Goal: Check status: Check status

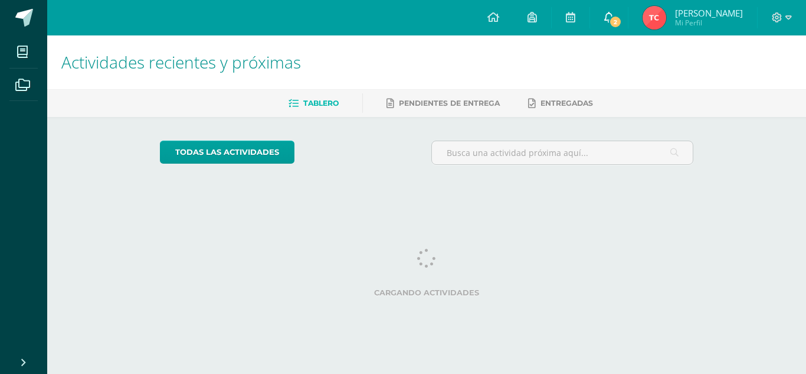
click at [609, 19] on link "2" at bounding box center [609, 17] width 38 height 35
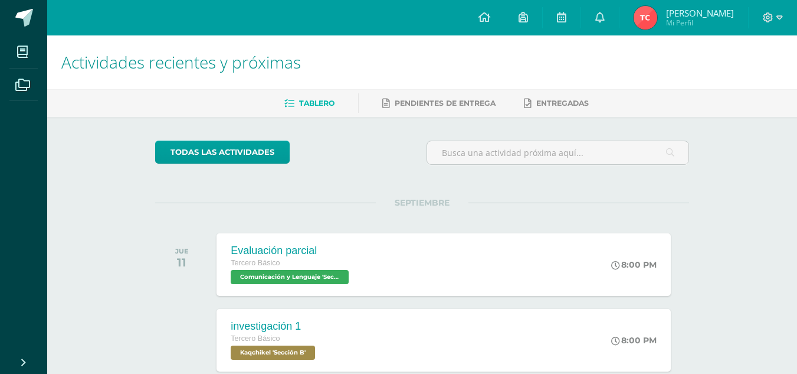
click at [663, 25] on span "Tania Elizabeth Mi Perfil" at bounding box center [684, 18] width 105 height 24
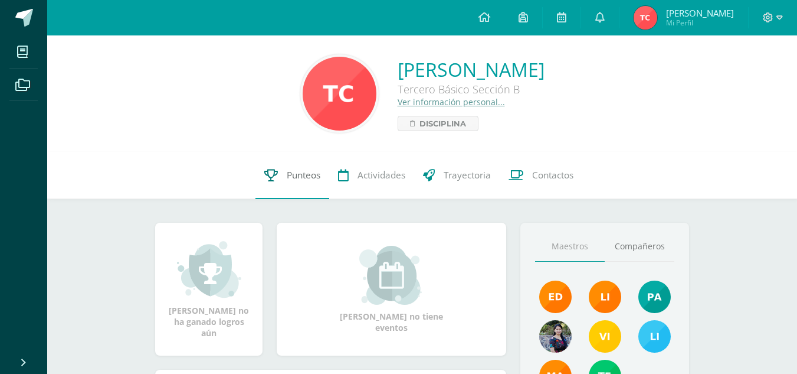
click at [287, 176] on span "Punteos" at bounding box center [304, 175] width 34 height 12
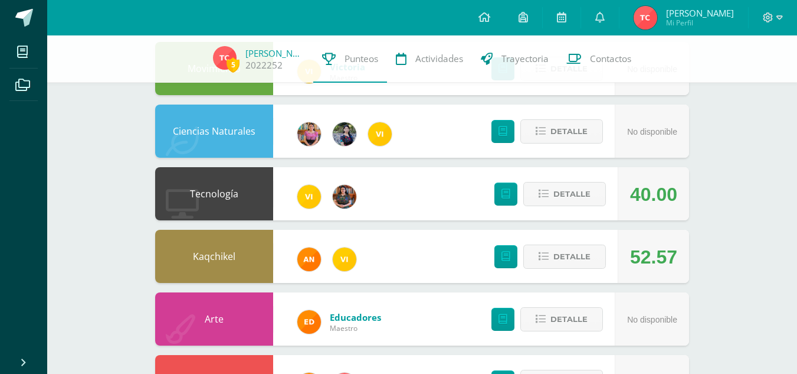
scroll to position [207, 0]
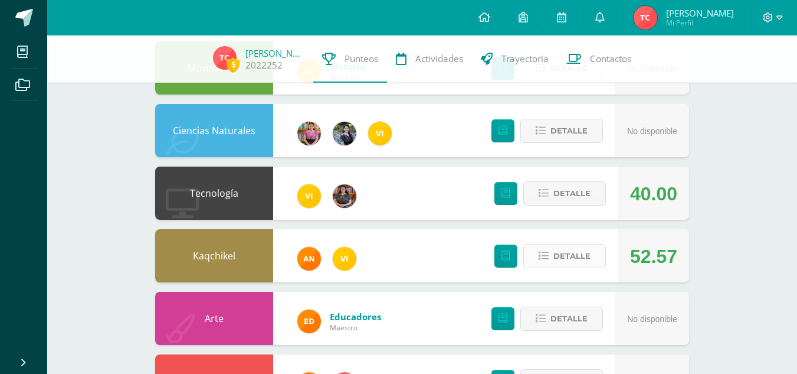
click at [563, 256] on span "Detalle" at bounding box center [572, 256] width 37 height 22
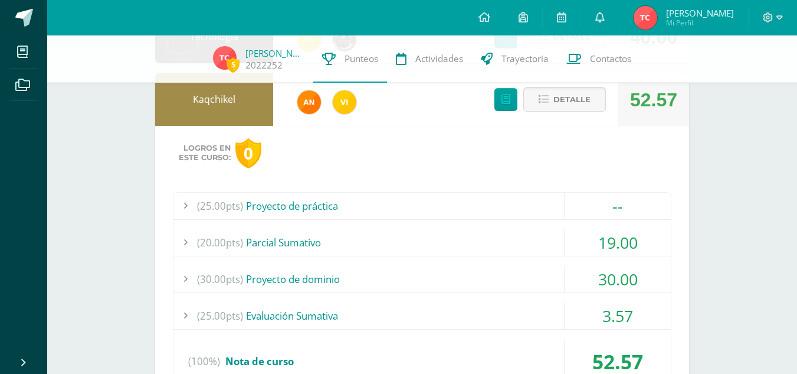
scroll to position [365, 0]
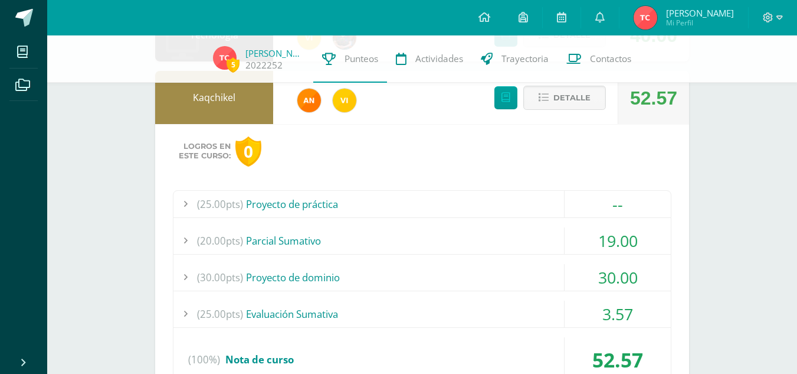
click at [639, 310] on div "3.57" at bounding box center [618, 313] width 106 height 27
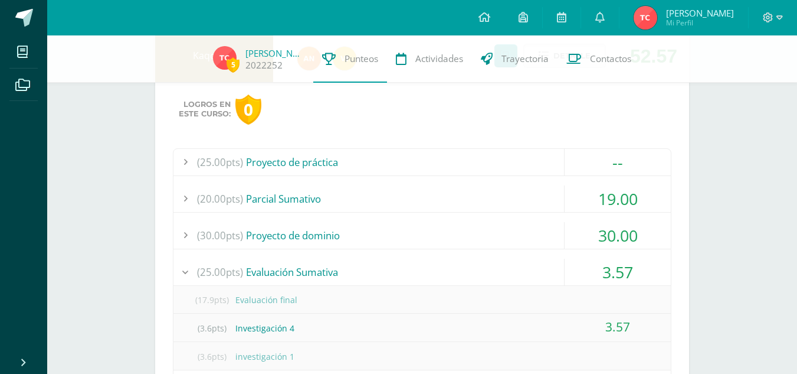
scroll to position [410, 0]
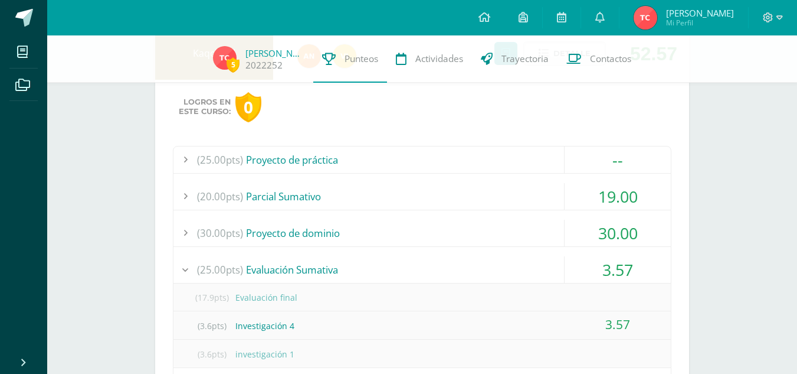
click at [625, 264] on div "3.57" at bounding box center [618, 269] width 106 height 27
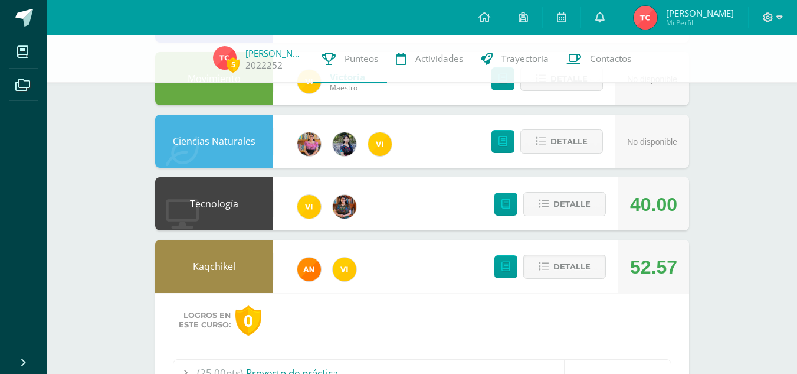
scroll to position [196, 0]
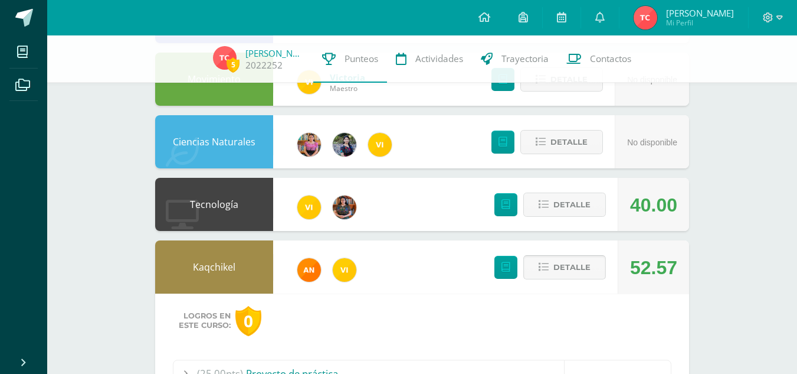
click at [596, 260] on button "Detalle" at bounding box center [565, 267] width 83 height 24
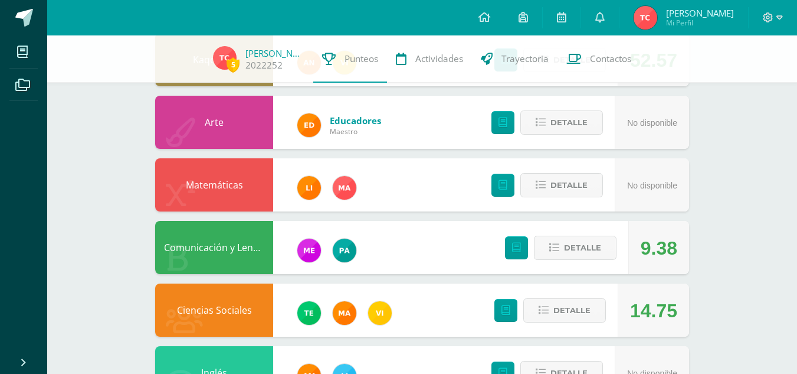
scroll to position [452, 0]
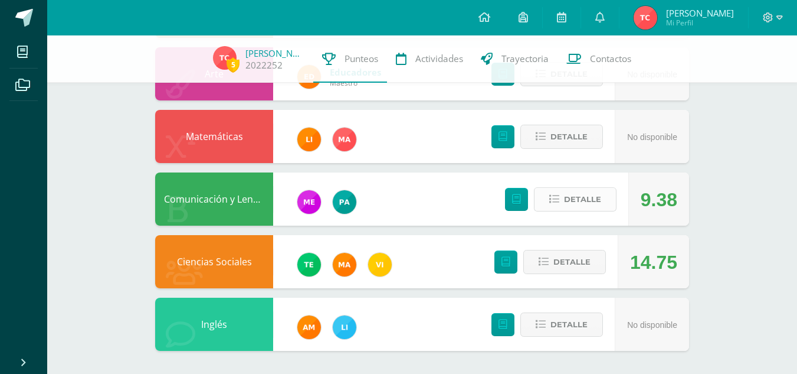
click at [573, 210] on span "Detalle" at bounding box center [582, 199] width 37 height 22
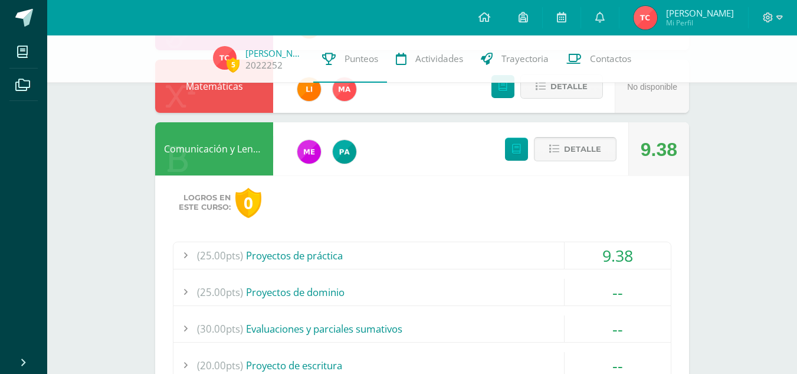
scroll to position [503, 0]
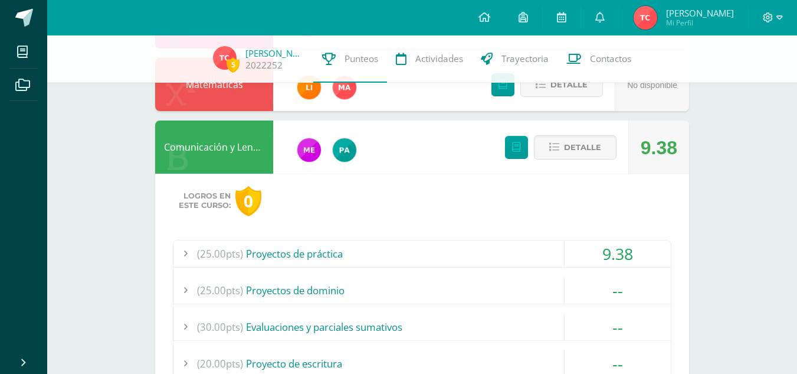
click at [595, 254] on div "9.38" at bounding box center [618, 253] width 106 height 27
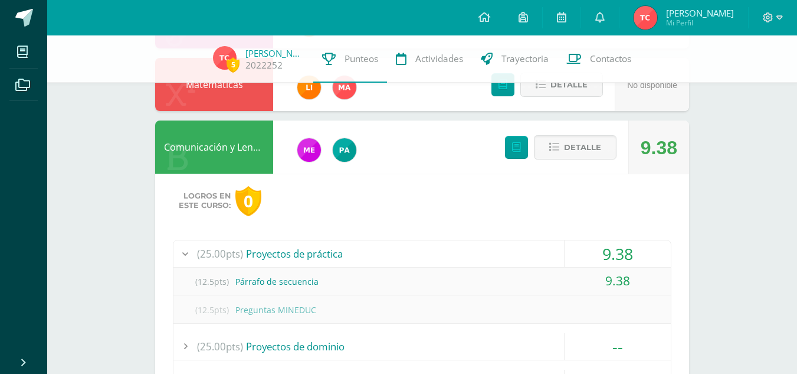
click at [592, 254] on div "9.38" at bounding box center [618, 253] width 106 height 27
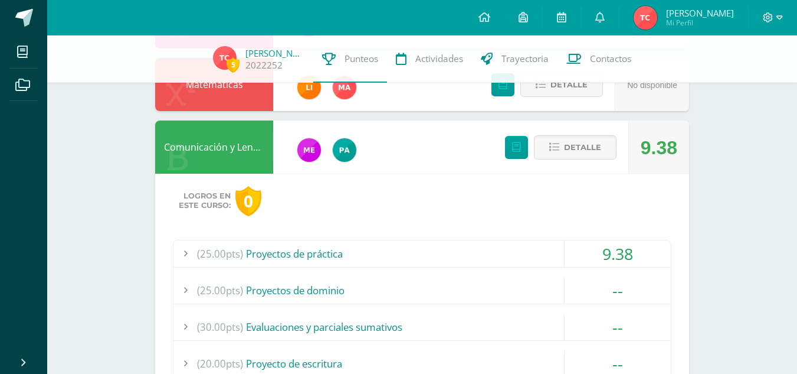
click at [631, 250] on div "9.38" at bounding box center [618, 253] width 106 height 27
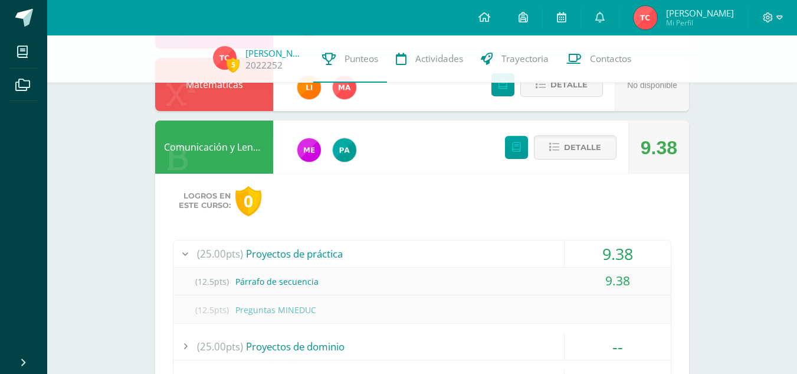
click at [631, 250] on div "9.38" at bounding box center [618, 253] width 106 height 27
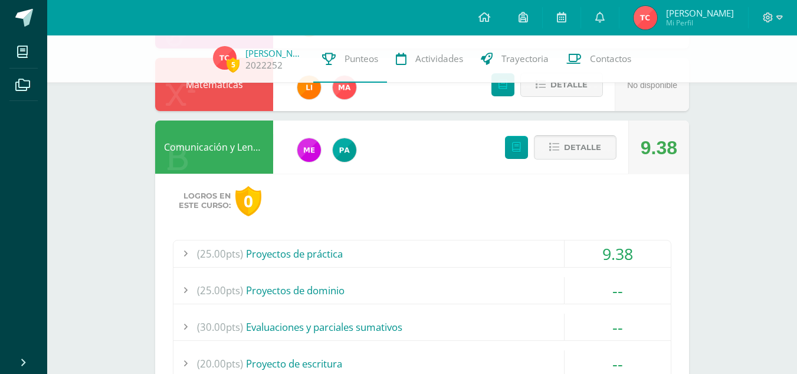
click at [593, 158] on span "Detalle" at bounding box center [582, 147] width 37 height 22
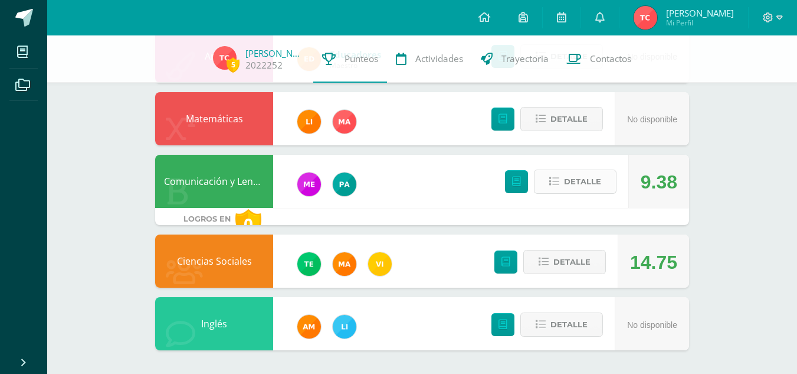
scroll to position [452, 0]
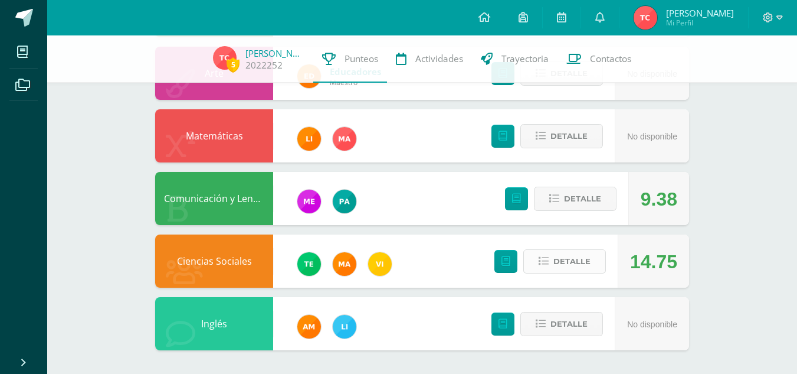
click at [569, 263] on span "Detalle" at bounding box center [572, 261] width 37 height 22
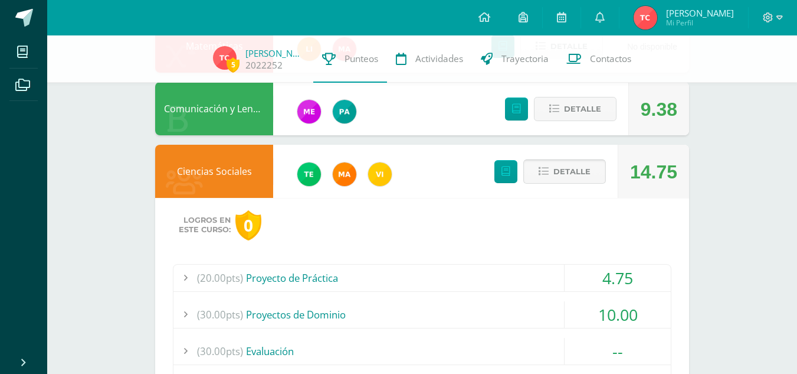
scroll to position [544, 0]
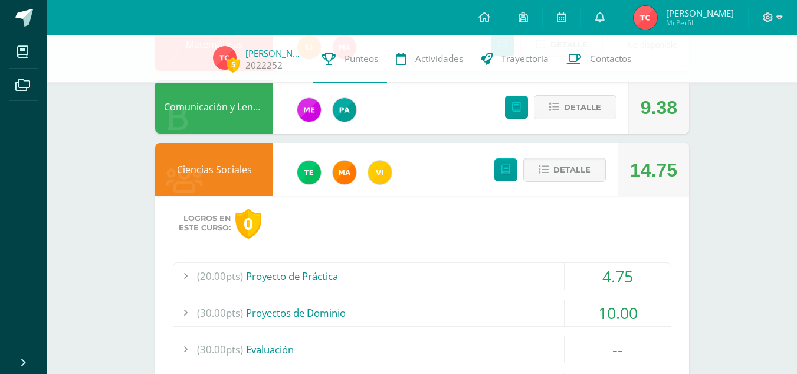
click at [586, 281] on div "4.75" at bounding box center [618, 276] width 106 height 27
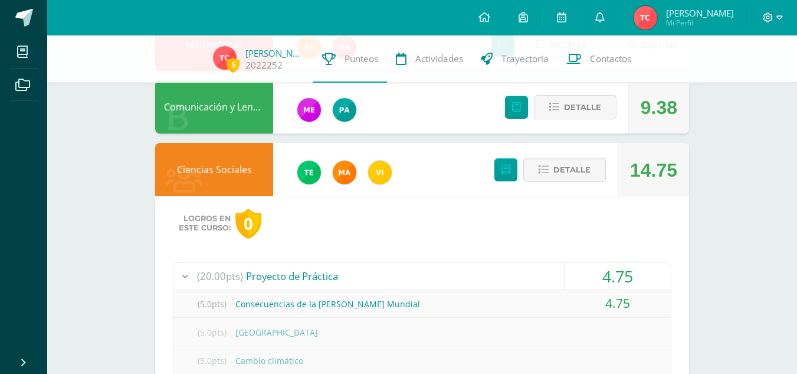
click at [586, 281] on div "4.75" at bounding box center [618, 276] width 106 height 27
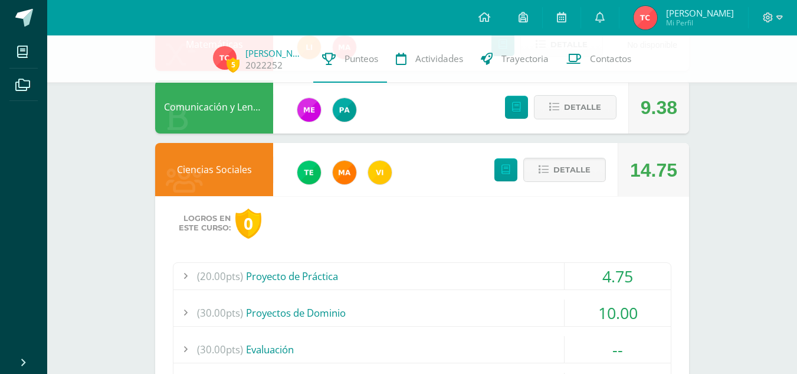
click at [590, 300] on div "10.00" at bounding box center [618, 312] width 106 height 27
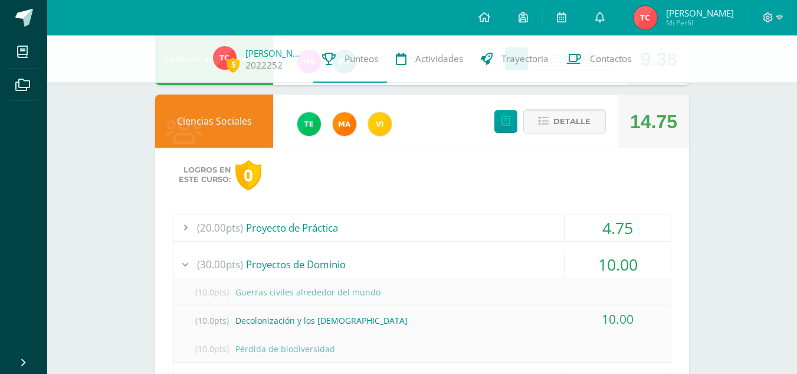
scroll to position [594, 0]
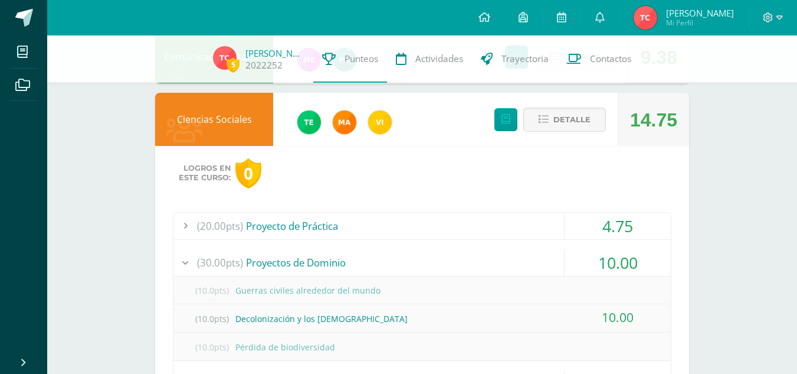
click at [589, 261] on div "10.00" at bounding box center [618, 262] width 106 height 27
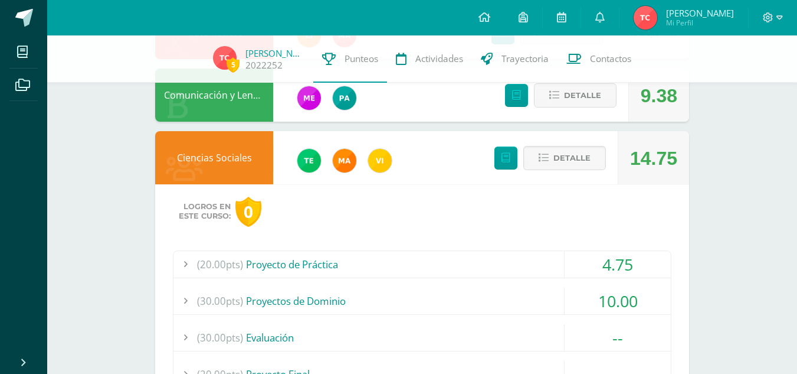
scroll to position [555, 0]
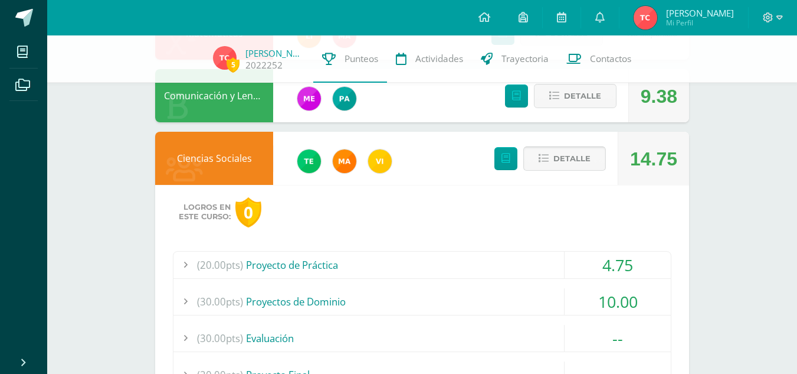
click at [573, 162] on span "Detalle" at bounding box center [572, 159] width 37 height 22
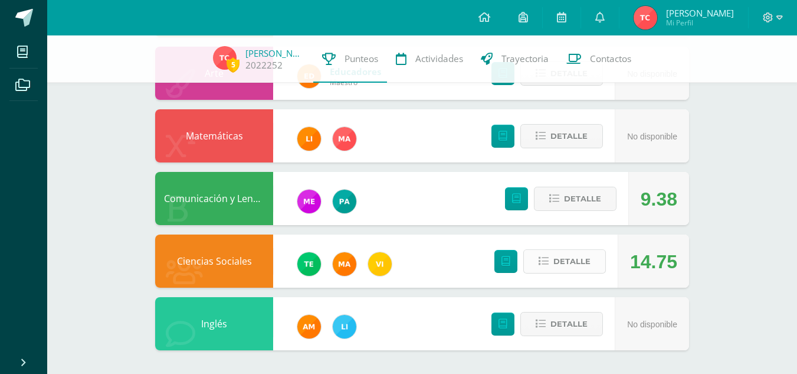
scroll to position [0, 0]
